Goal: Check status: Check status

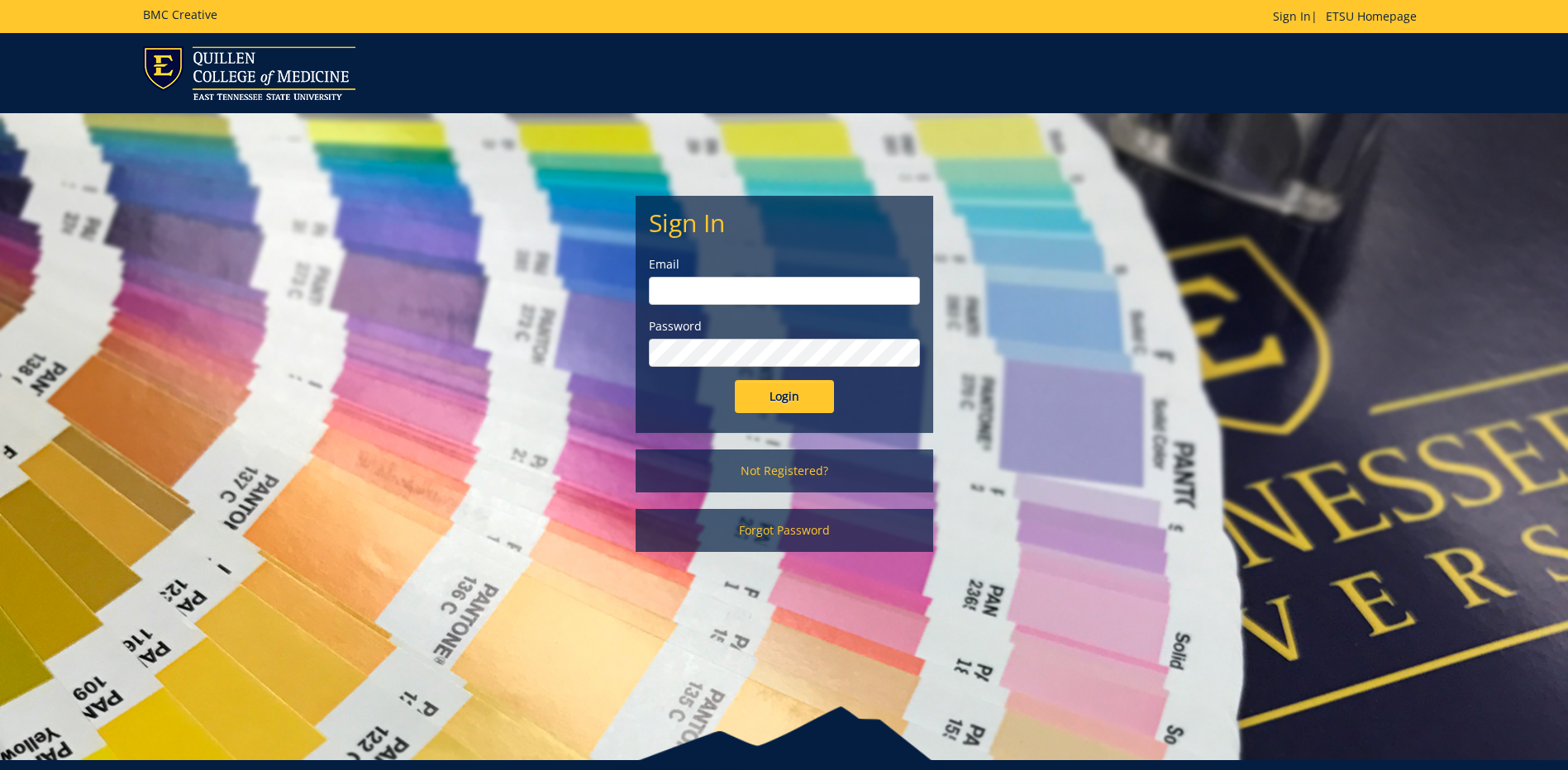
drag, startPoint x: 674, startPoint y: 289, endPoint x: 688, endPoint y: 298, distance: 16.6
click at [674, 289] on input "email" at bounding box center [784, 290] width 271 height 28
type input "andrewsma@etsu.edu"
click at [735, 380] on input "Login" at bounding box center [784, 397] width 99 height 33
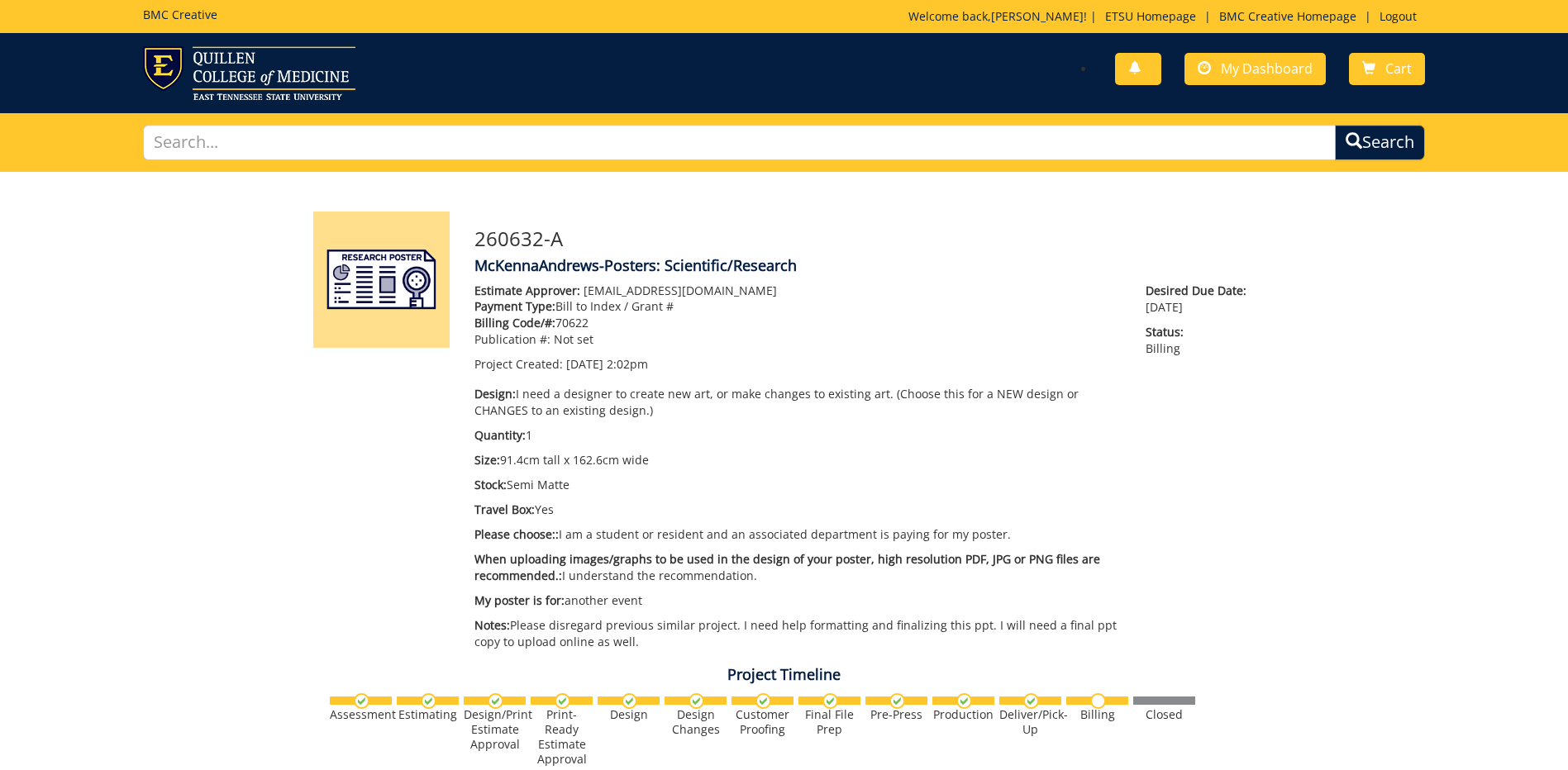
scroll to position [674, 0]
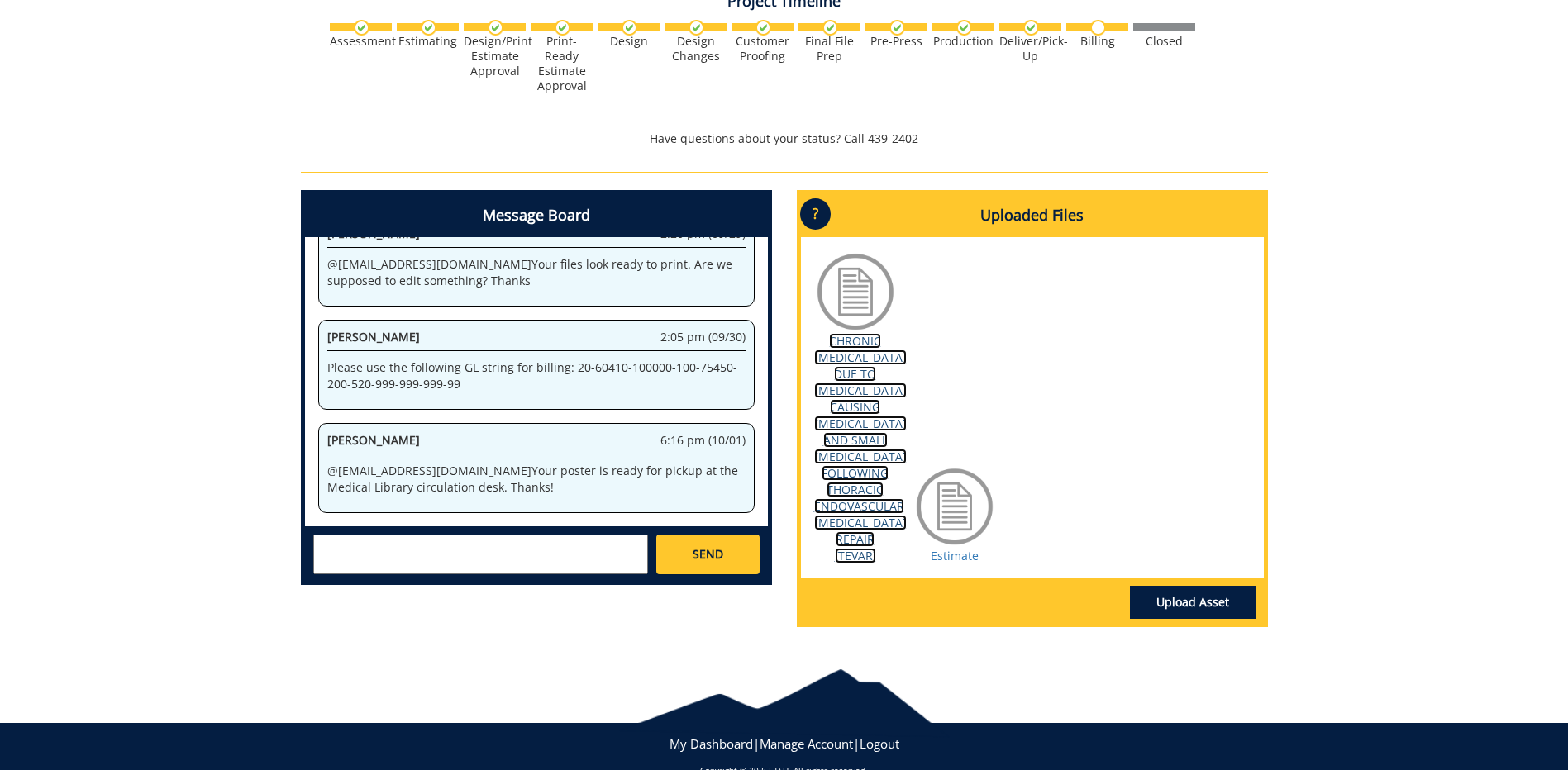
click at [865, 413] on link "CHRONIC [MEDICAL_DATA] DUE TO [MEDICAL_DATA] CAUSING [MEDICAL_DATA] AND SMALL […" at bounding box center [860, 448] width 93 height 231
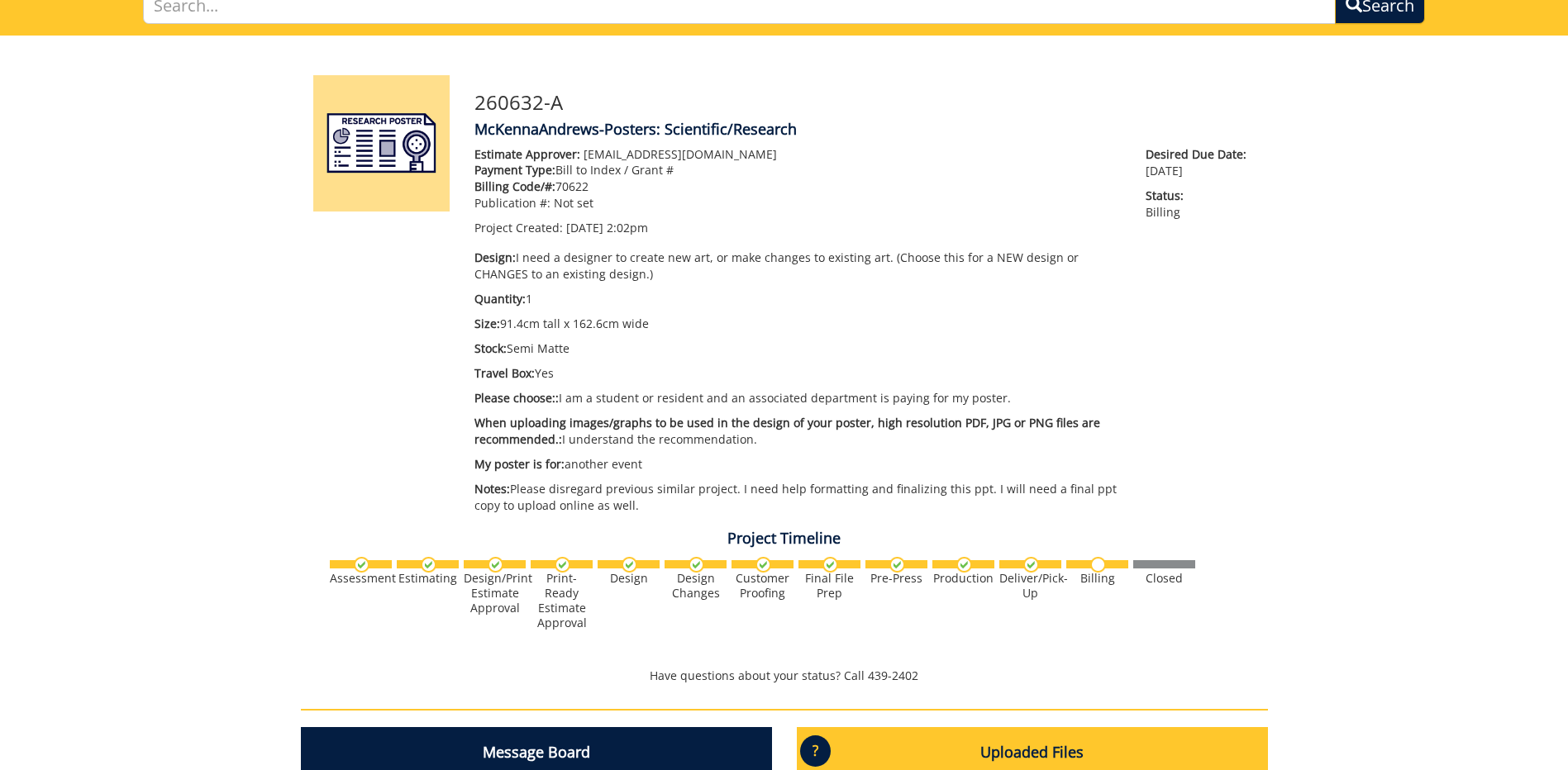
scroll to position [0, 0]
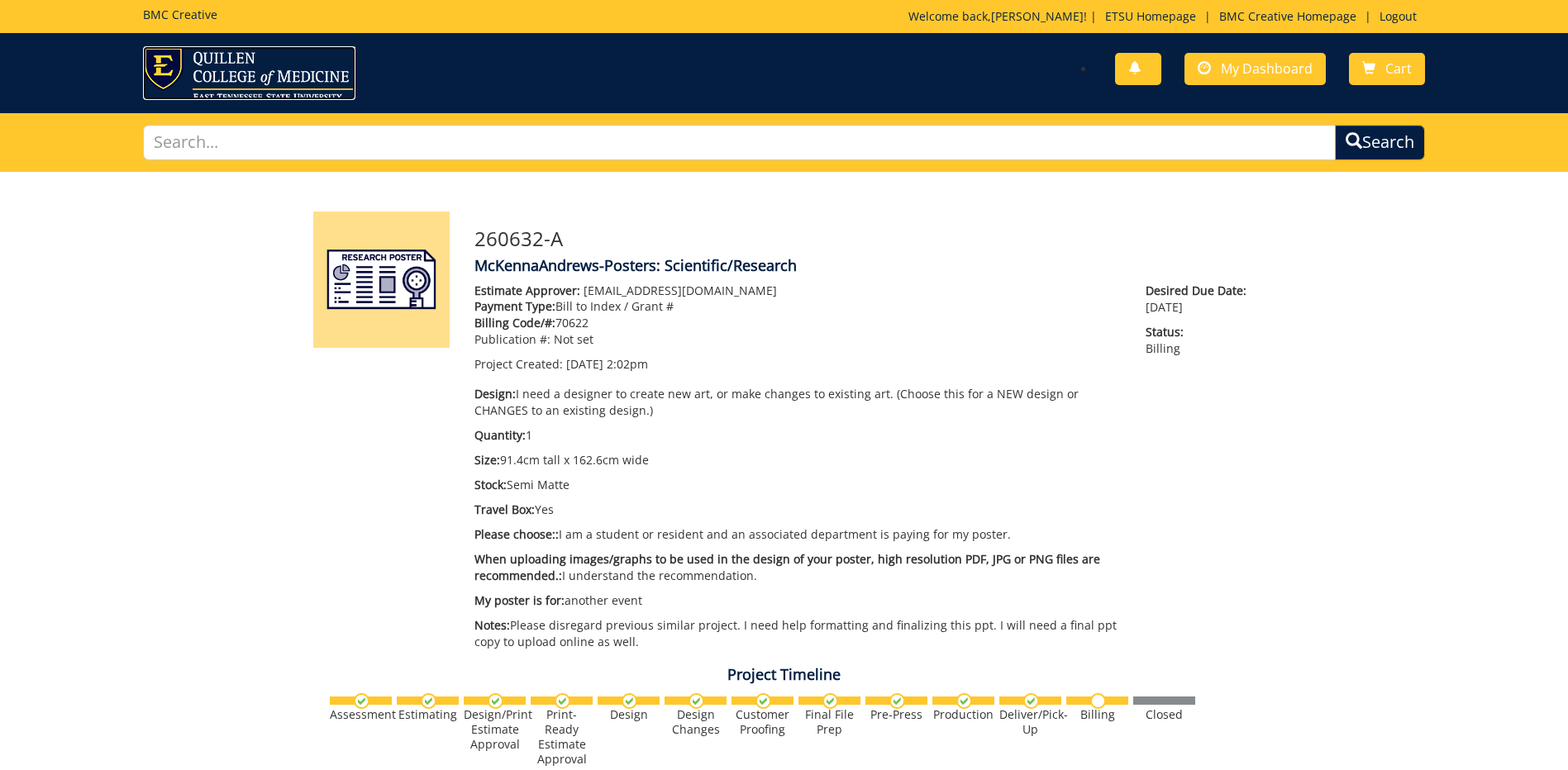
click at [290, 70] on img at bounding box center [249, 73] width 212 height 54
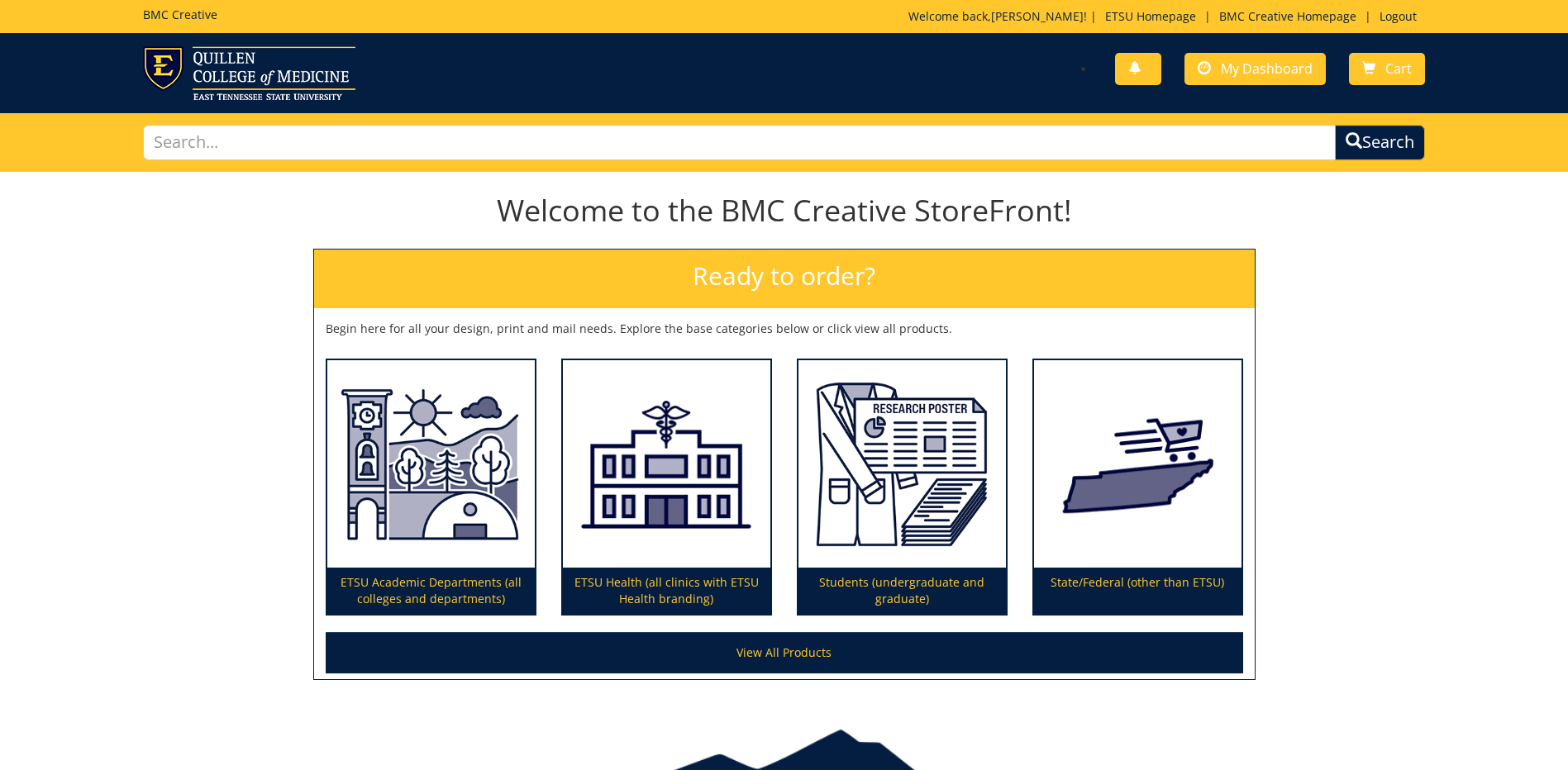
click at [1371, 462] on div "Welcome to the BMC Creative StoreFront! Ready to order? Begin here for all your…" at bounding box center [784, 439] width 1568 height 524
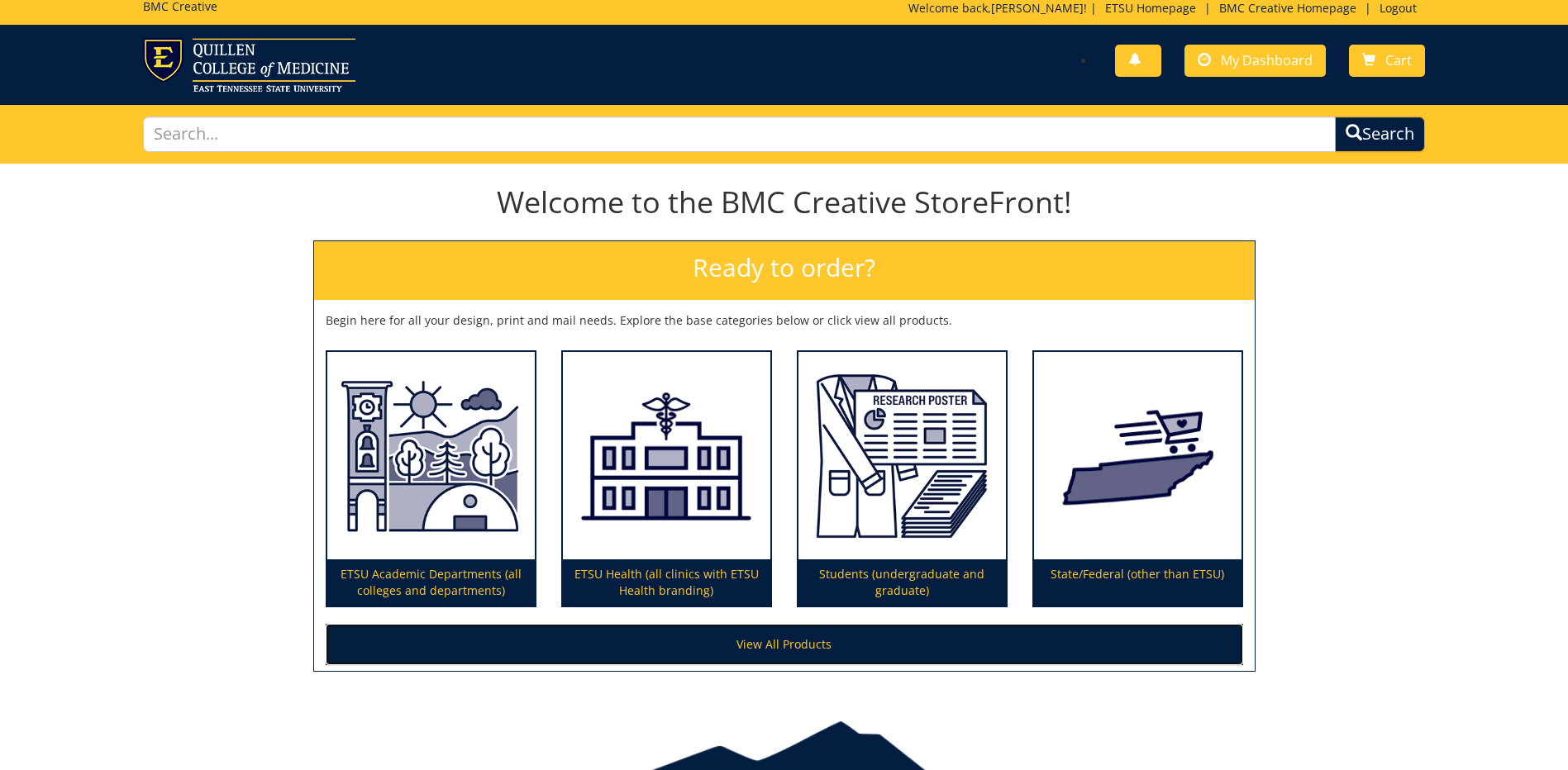
click at [1074, 646] on link "View All Products" at bounding box center [784, 644] width 917 height 41
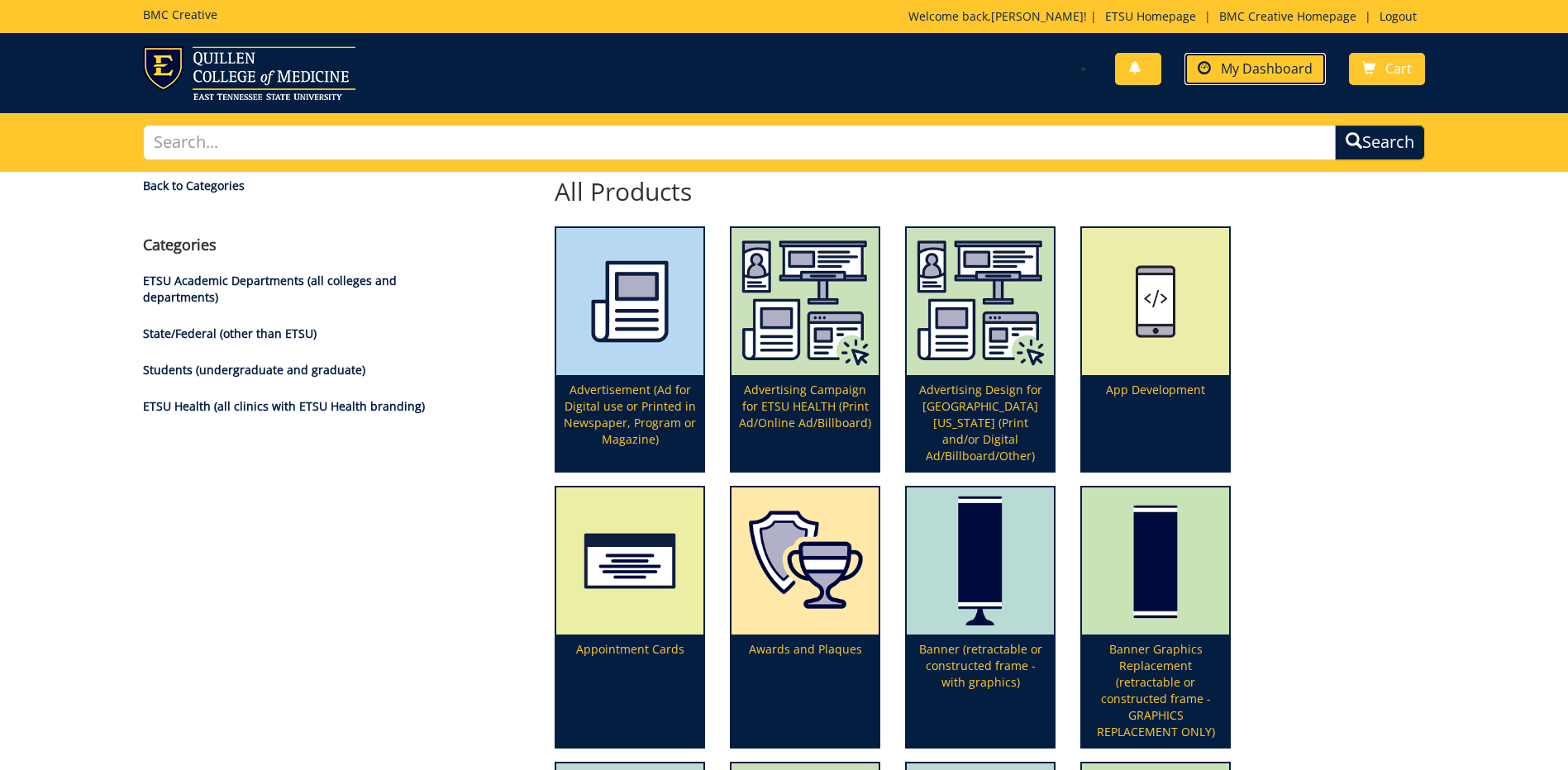
click at [1219, 77] on link "My Dashboard" at bounding box center [1255, 69] width 141 height 32
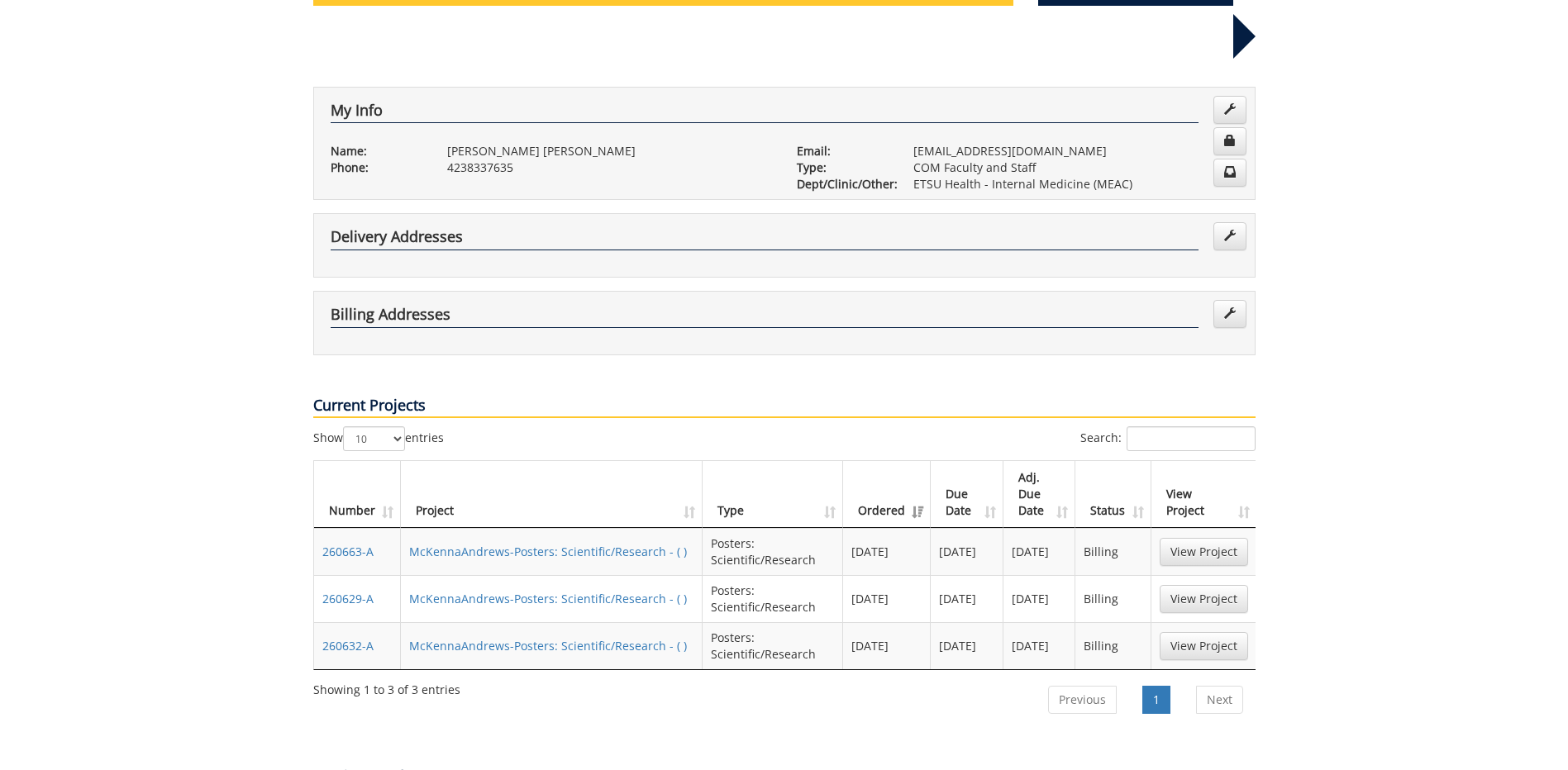
scroll to position [248, 0]
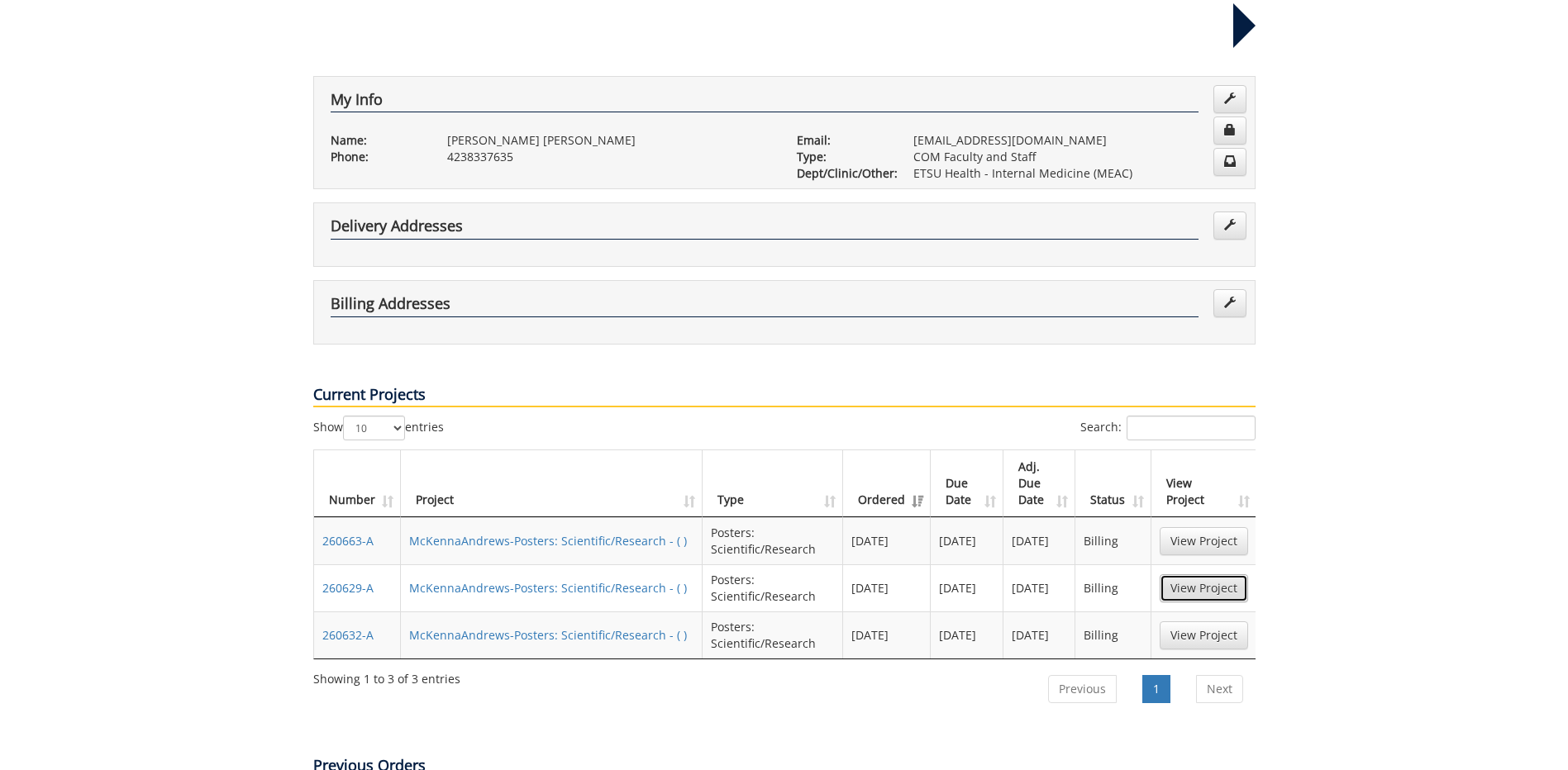
click at [1194, 574] on link "View Project" at bounding box center [1204, 588] width 89 height 28
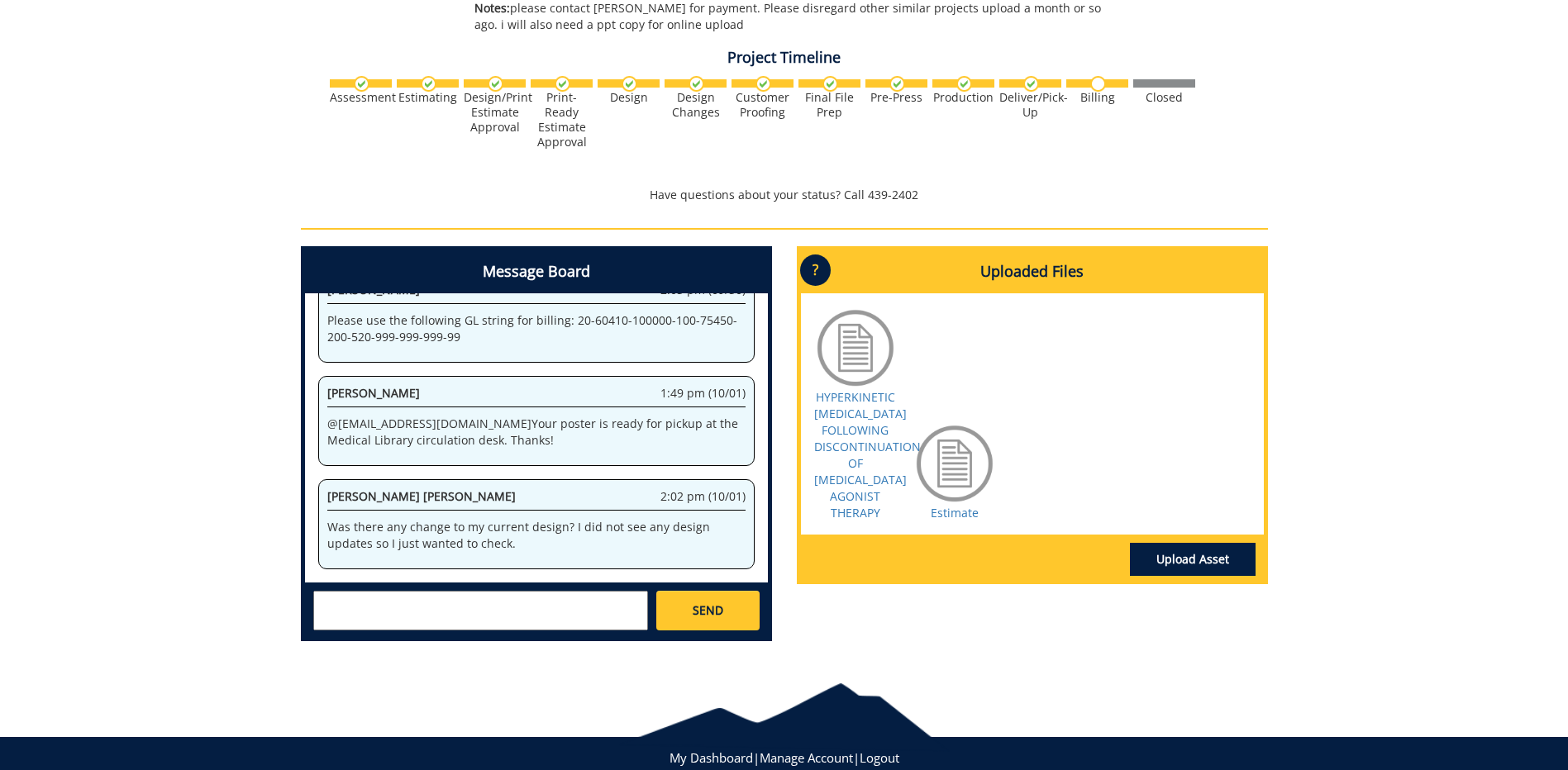
scroll to position [662, 0]
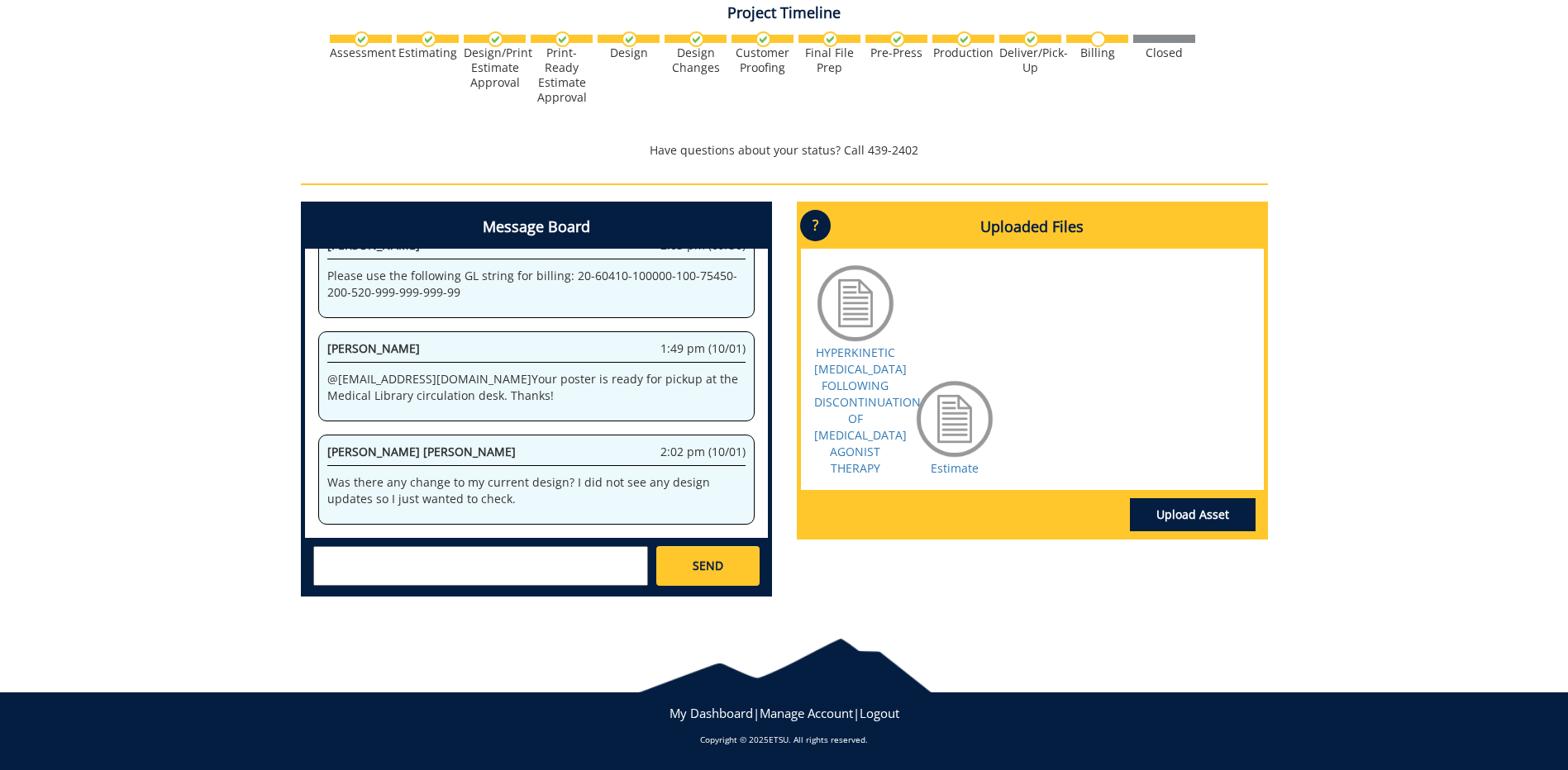
click at [854, 336] on div at bounding box center [855, 303] width 83 height 83
click at [857, 436] on link "HYPERKINETIC [MEDICAL_DATA] FOLLOWING DISCONTINUATION OF [MEDICAL_DATA] AGONIST…" at bounding box center [867, 410] width 106 height 131
